Goal: Book appointment/travel/reservation

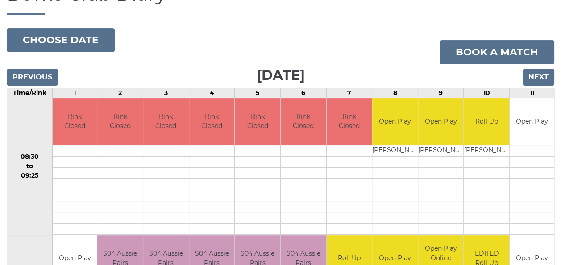
scroll to position [86, 0]
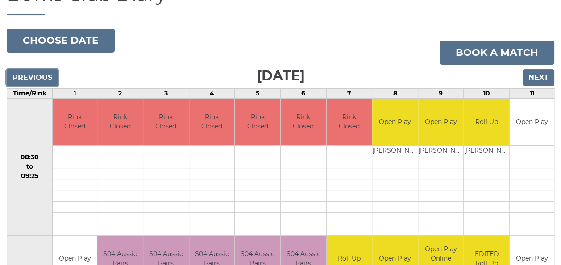
click at [24, 81] on input "Previous" at bounding box center [32, 77] width 51 height 17
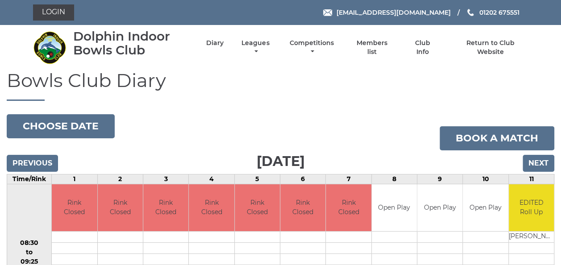
click at [533, 165] on input "Next" at bounding box center [539, 163] width 32 height 17
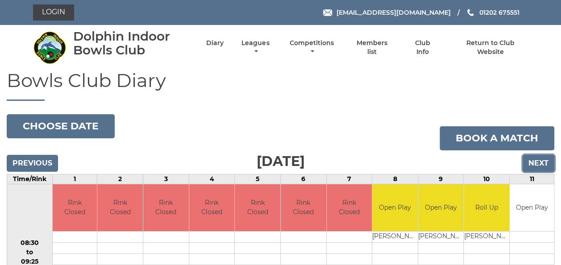
click at [540, 161] on input "Next" at bounding box center [539, 163] width 32 height 17
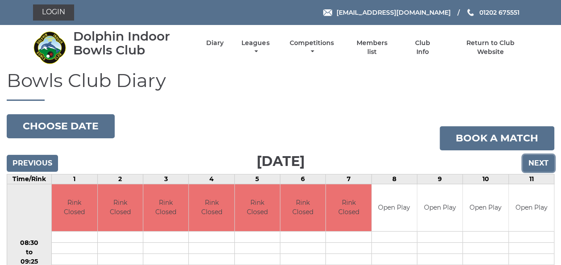
click at [534, 163] on input "Next" at bounding box center [539, 163] width 32 height 17
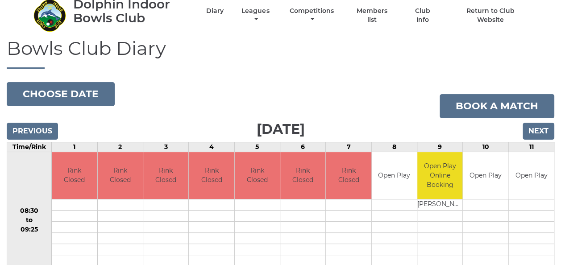
scroll to position [26, 0]
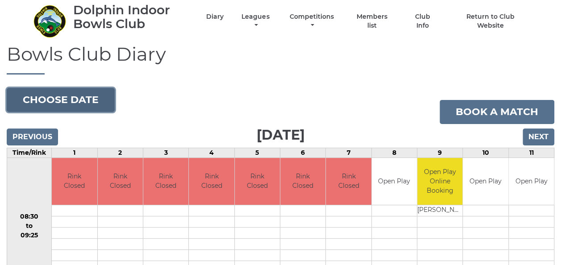
click at [38, 102] on button "Choose date" at bounding box center [61, 100] width 108 height 24
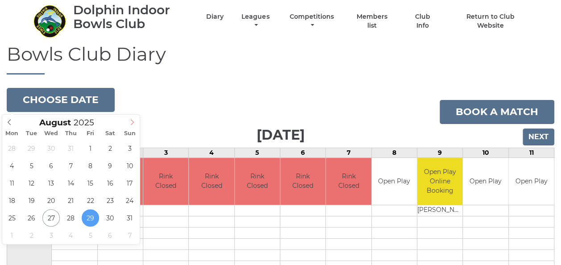
click at [130, 125] on icon at bounding box center [132, 122] width 6 height 6
type input "2025-09-15"
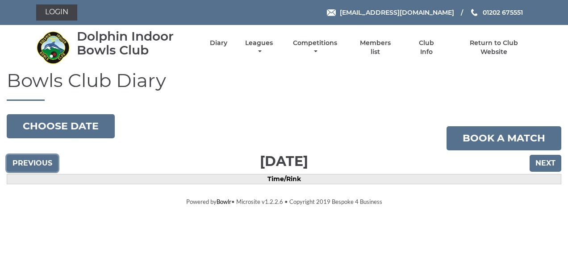
click at [34, 163] on input "Previous" at bounding box center [32, 163] width 51 height 17
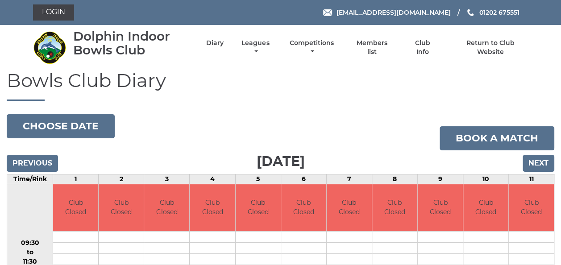
click at [26, 163] on input "Previous" at bounding box center [32, 163] width 51 height 17
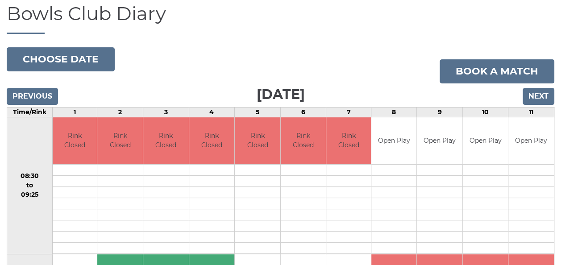
scroll to position [65, 0]
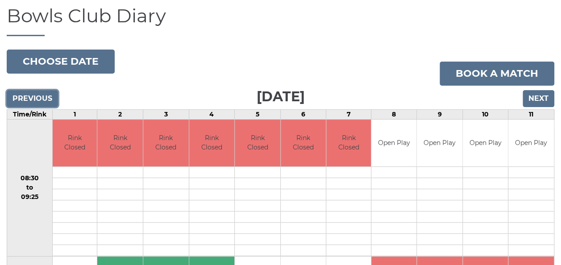
click at [24, 100] on input "Previous" at bounding box center [32, 98] width 51 height 17
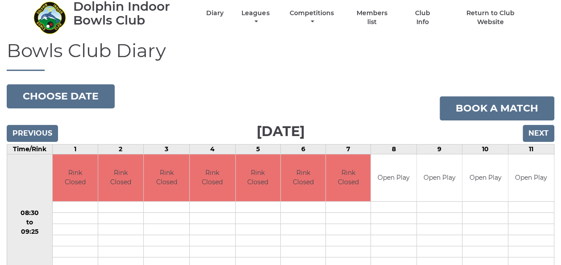
scroll to position [29, 0]
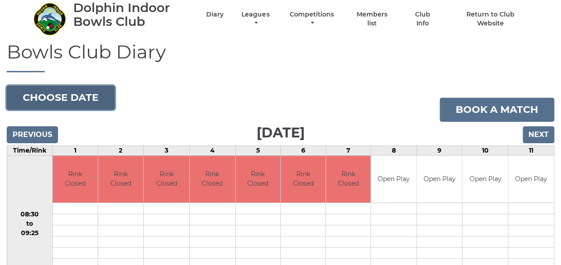
click at [38, 101] on button "Choose date" at bounding box center [61, 98] width 108 height 24
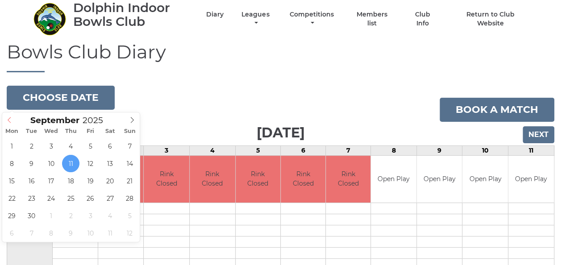
click at [8, 121] on icon at bounding box center [9, 120] width 6 height 6
type input "2025-08-28"
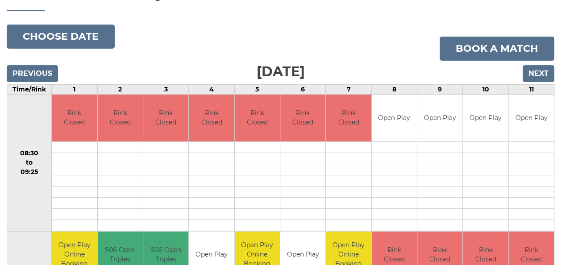
scroll to position [89, 0]
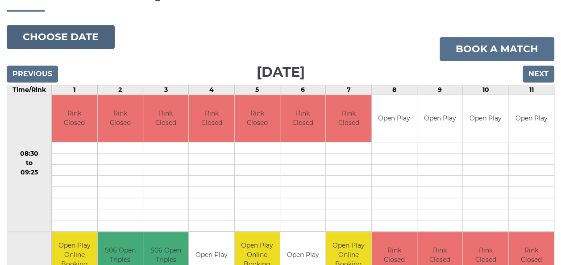
click at [42, 37] on button "Choose date" at bounding box center [61, 37] width 108 height 24
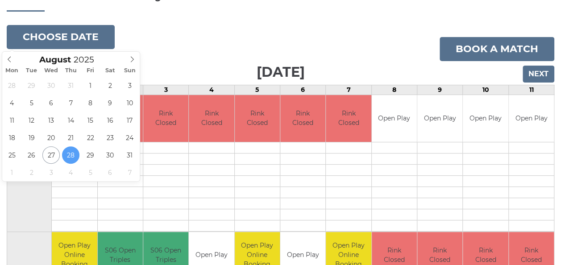
click at [131, 67] on div "Mon Tue Wed Thu Fri Sat Sun" at bounding box center [71, 70] width 138 height 13
click at [131, 59] on icon at bounding box center [132, 59] width 6 height 6
type input "[DATE]"
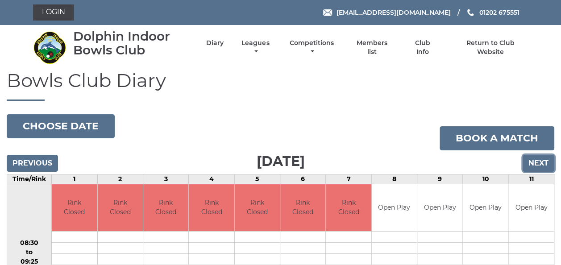
click at [535, 163] on input "Next" at bounding box center [539, 163] width 32 height 17
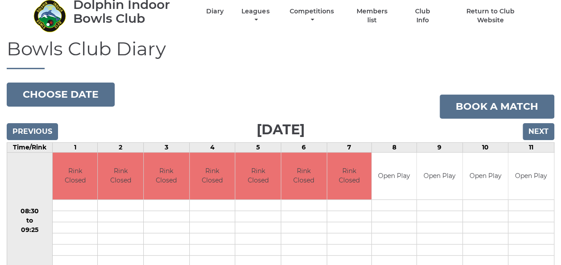
scroll to position [26, 0]
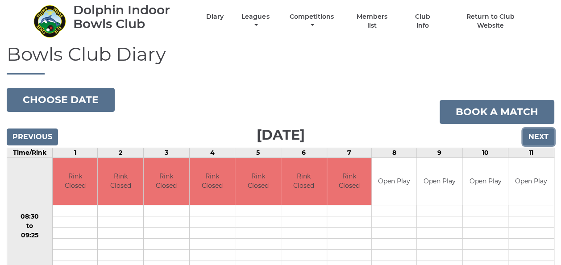
click at [532, 135] on input "Next" at bounding box center [539, 137] width 32 height 17
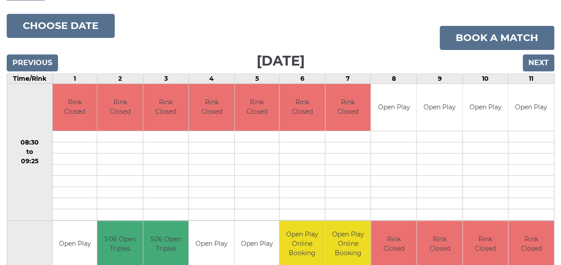
scroll to position [98, 0]
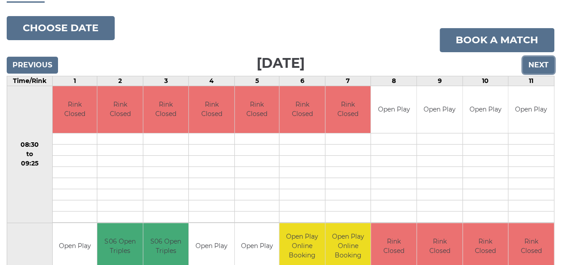
click at [532, 60] on input "Next" at bounding box center [539, 65] width 32 height 17
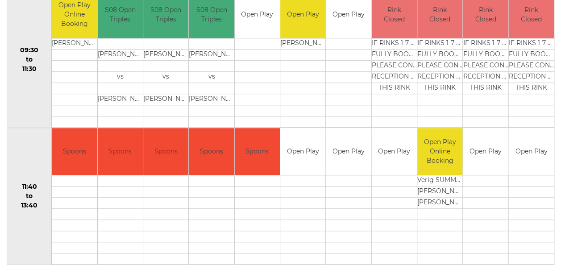
scroll to position [334, 0]
